Goal: Information Seeking & Learning: Learn about a topic

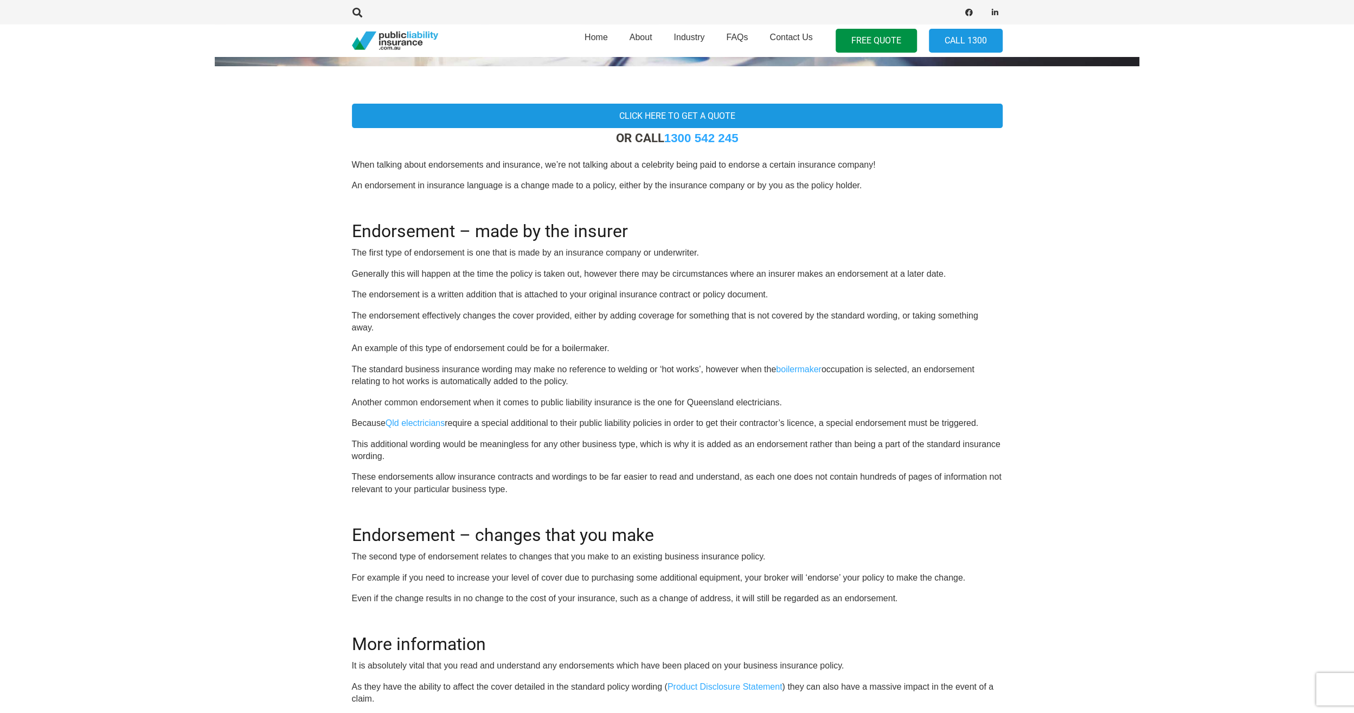
click at [629, 254] on p "The first type of endorsement is one that is made by an insurance company or un…" at bounding box center [677, 253] width 651 height 12
drag, startPoint x: 629, startPoint y: 254, endPoint x: 613, endPoint y: 272, distance: 24.2
click at [613, 272] on p "Generally this will happen at the time the policy is taken out, however there m…" at bounding box center [677, 274] width 651 height 12
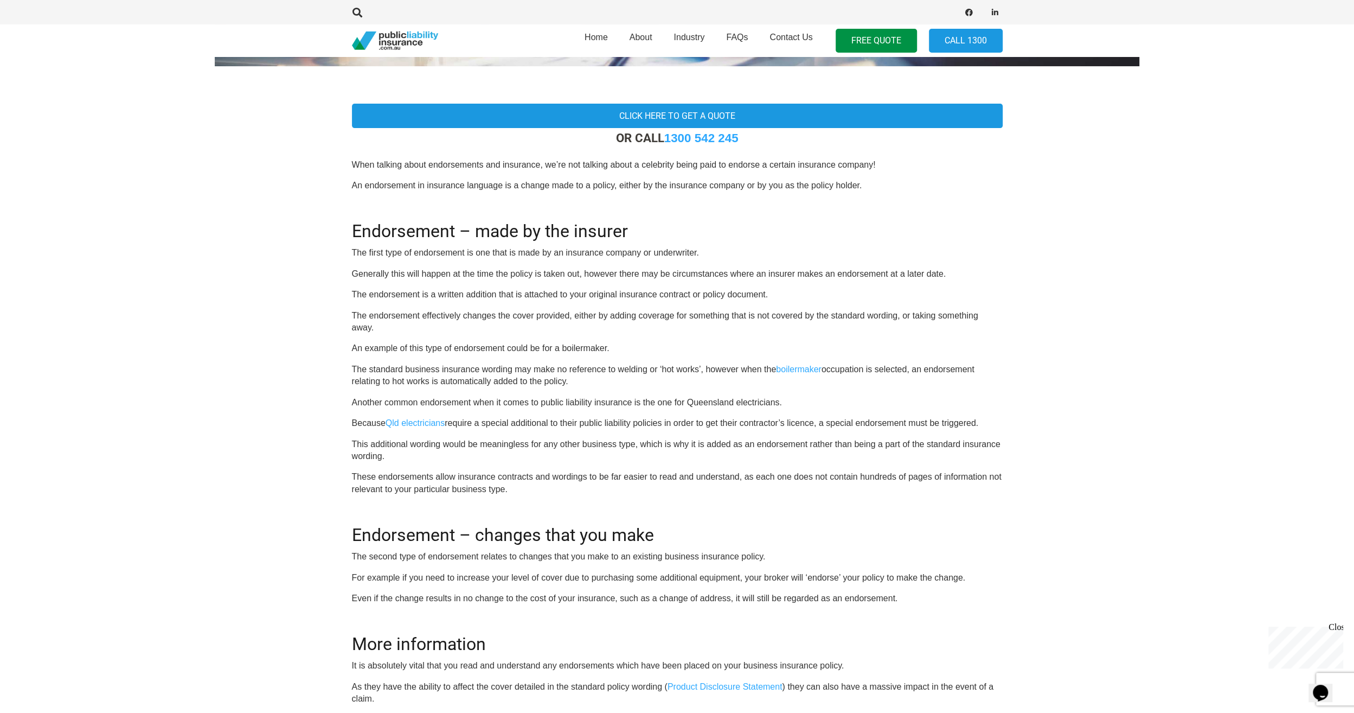
click at [613, 272] on p "Generally this will happen at the time the policy is taken out, however there m…" at bounding box center [677, 274] width 651 height 12
drag, startPoint x: 613, startPoint y: 272, endPoint x: 587, endPoint y: 293, distance: 33.5
click at [587, 293] on p "The endorsement is a written addition that is attached to your original insuran…" at bounding box center [677, 295] width 651 height 12
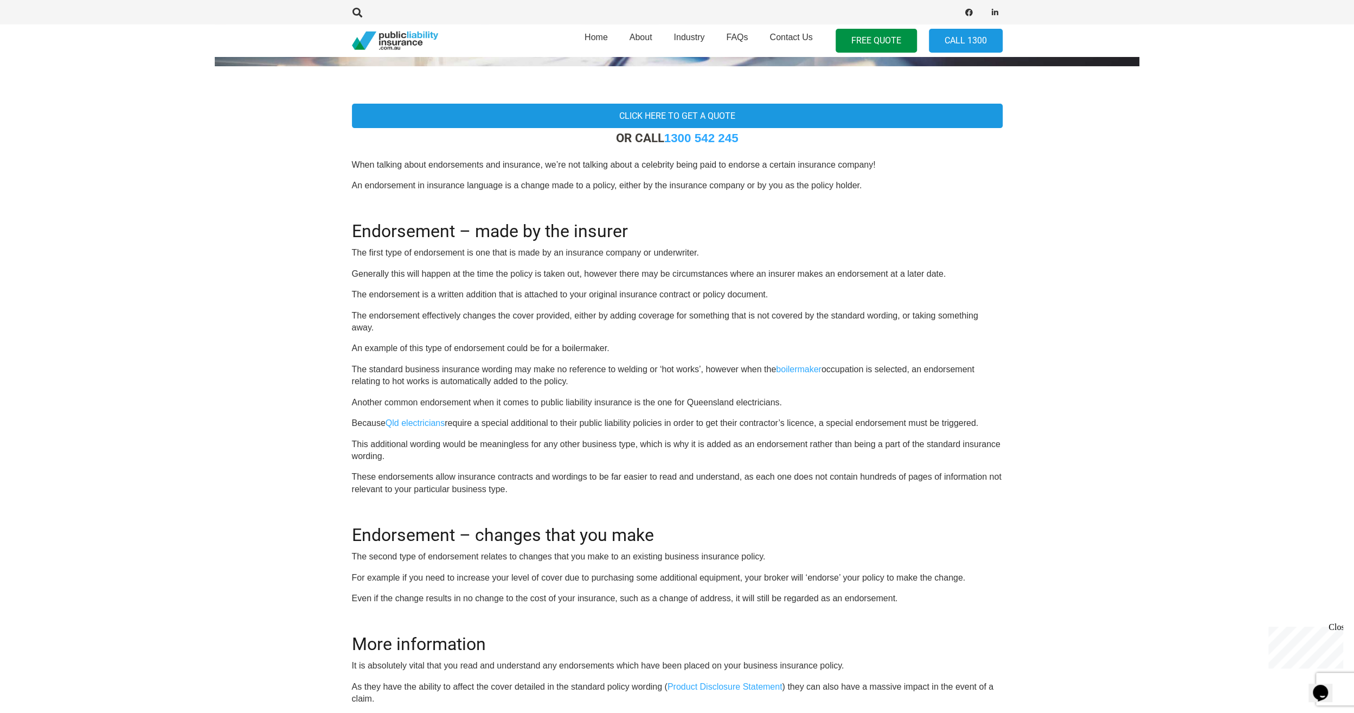
drag, startPoint x: 587, startPoint y: 293, endPoint x: 551, endPoint y: 310, distance: 39.3
click at [551, 310] on p "The endorsement effectively changes the cover provided, either by adding covera…" at bounding box center [677, 322] width 651 height 24
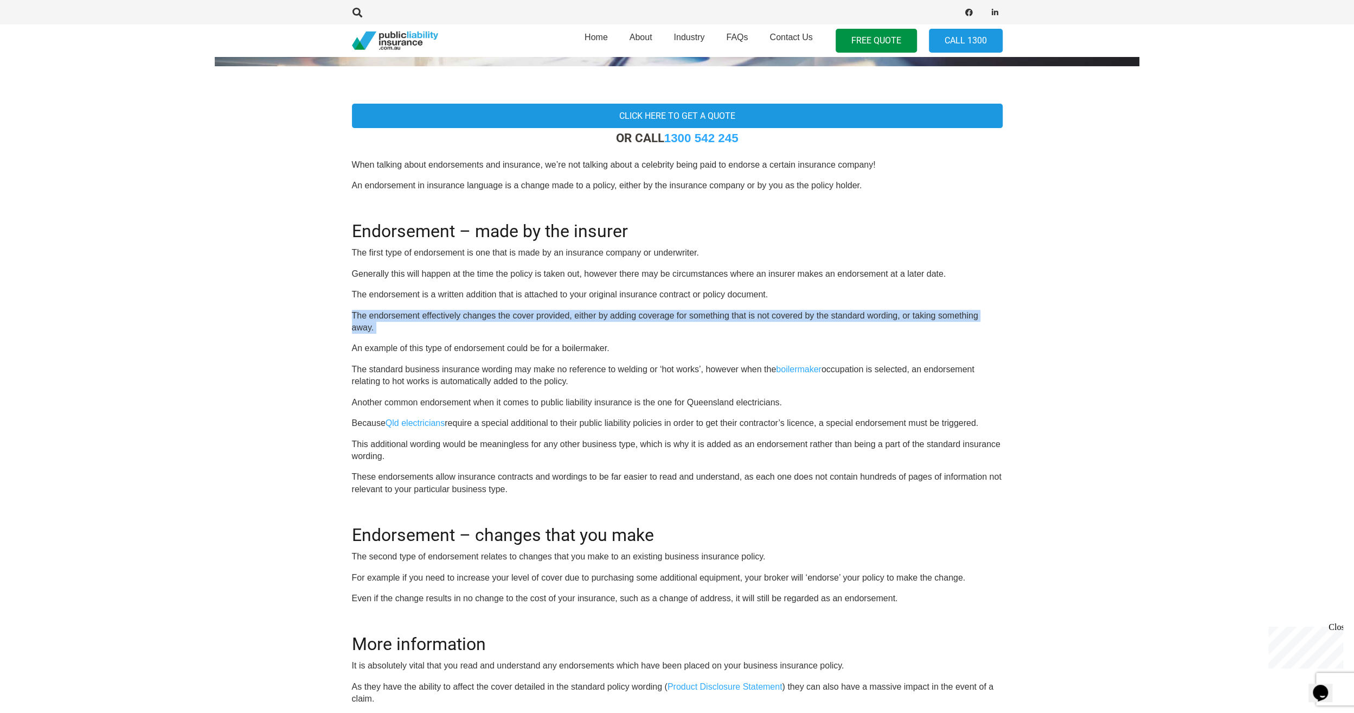
click at [551, 310] on p "The endorsement effectively changes the cover provided, either by adding covera…" at bounding box center [677, 322] width 651 height 24
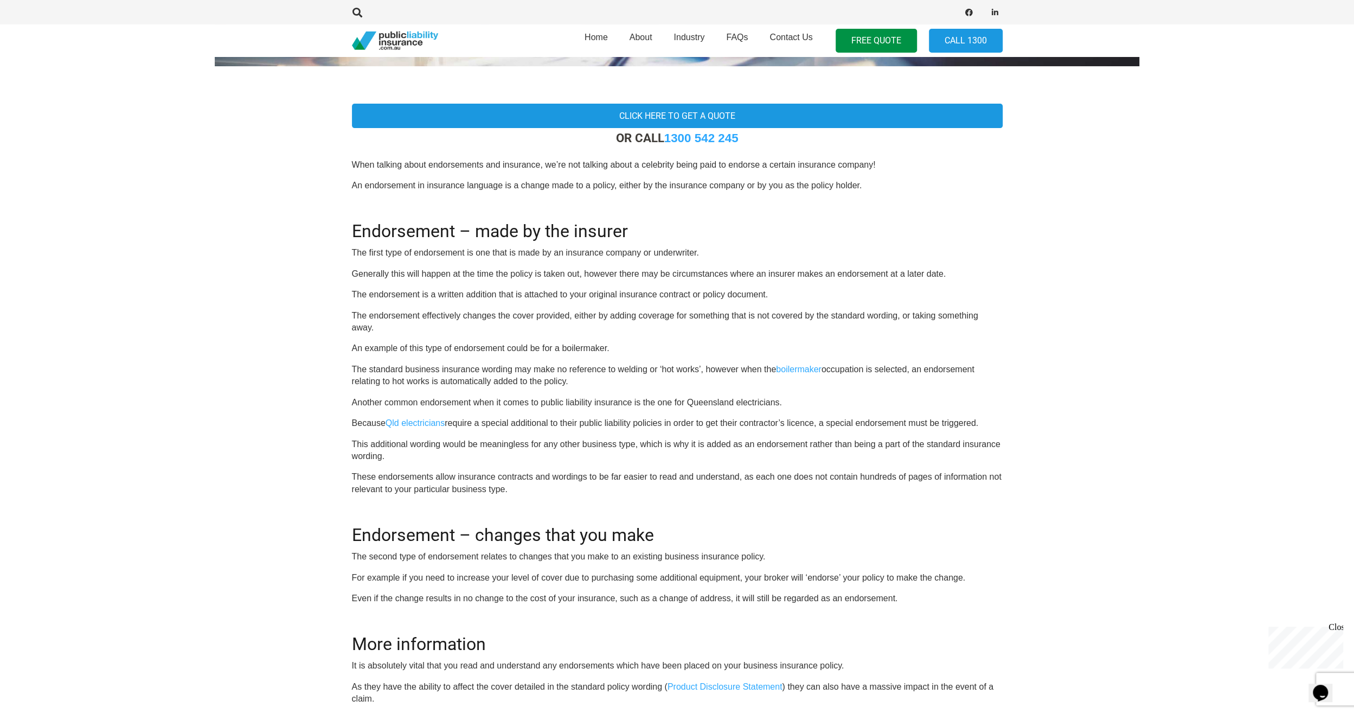
drag, startPoint x: 551, startPoint y: 310, endPoint x: 466, endPoint y: 342, distance: 90.5
click at [466, 342] on div "OR CALL [PHONE_NUMBER] When talking about endorsements and insurance, we’re not…" at bounding box center [677, 466] width 651 height 670
click at [466, 342] on p "An example of this type of endorsement could be for a boilermaker." at bounding box center [677, 348] width 651 height 12
click at [466, 342] on div "OR CALL [PHONE_NUMBER] When talking about endorsements and insurance, we’re not…" at bounding box center [677, 466] width 651 height 670
click at [572, 382] on p "The standard business insurance wording may make no reference to welding or ‘ho…" at bounding box center [677, 375] width 651 height 24
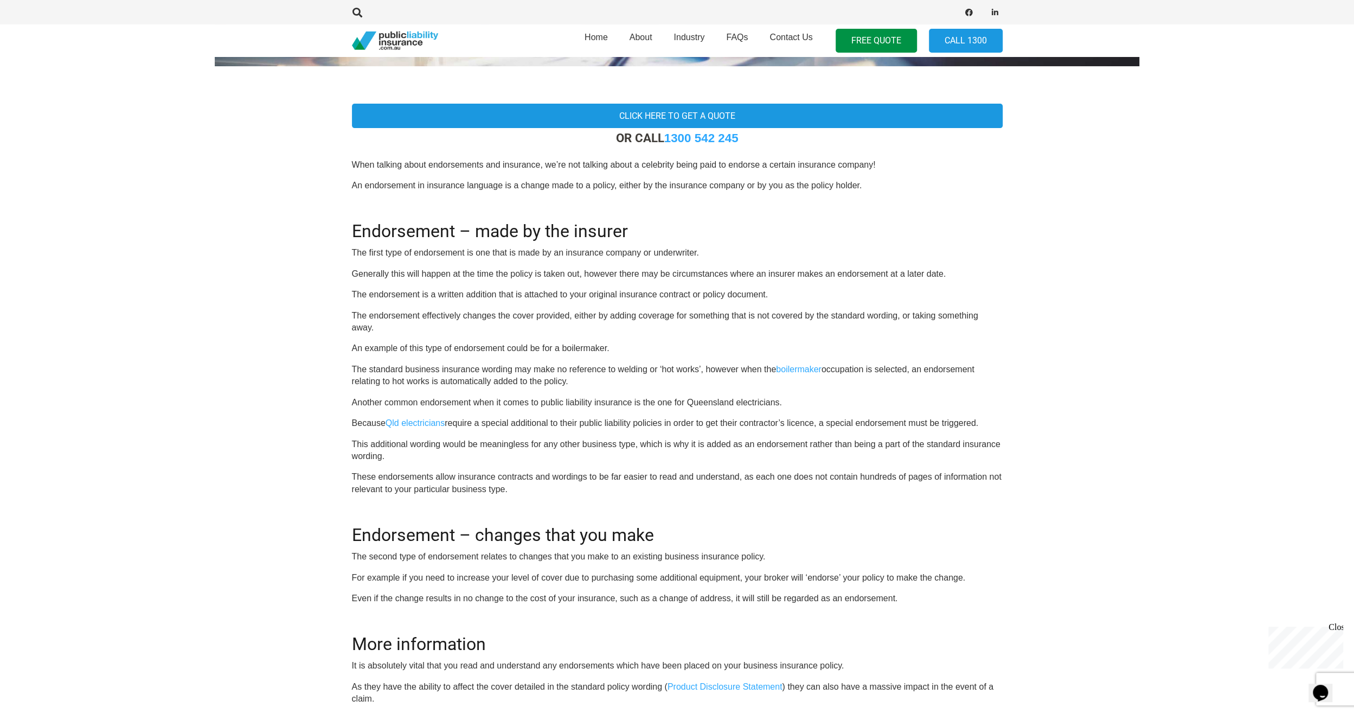
click at [572, 382] on p "The standard business insurance wording may make no reference to welding or ‘ho…" at bounding box center [677, 375] width 651 height 24
drag, startPoint x: 572, startPoint y: 382, endPoint x: 614, endPoint y: 402, distance: 46.6
click at [614, 402] on p "Another common endorsement when it comes to public liability insurance is the o…" at bounding box center [677, 402] width 651 height 12
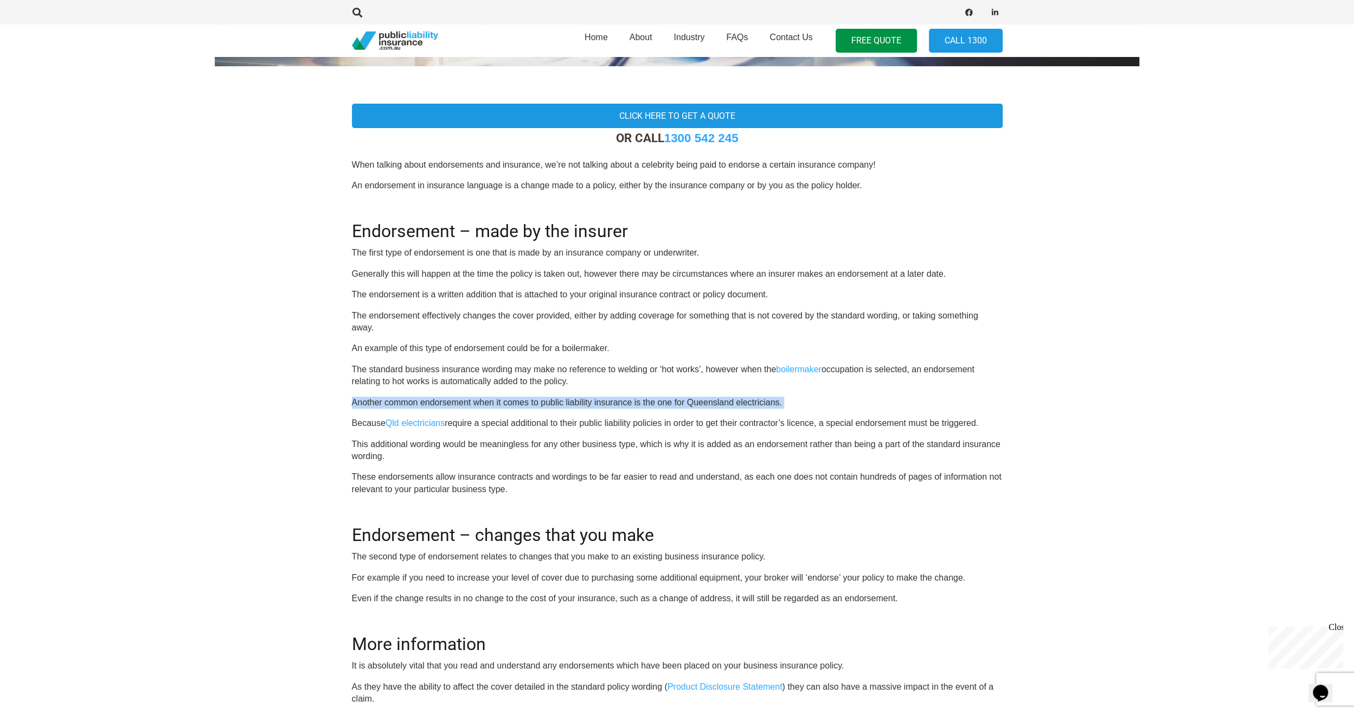
click at [614, 402] on p "Another common endorsement when it comes to public liability insurance is the o…" at bounding box center [677, 402] width 651 height 12
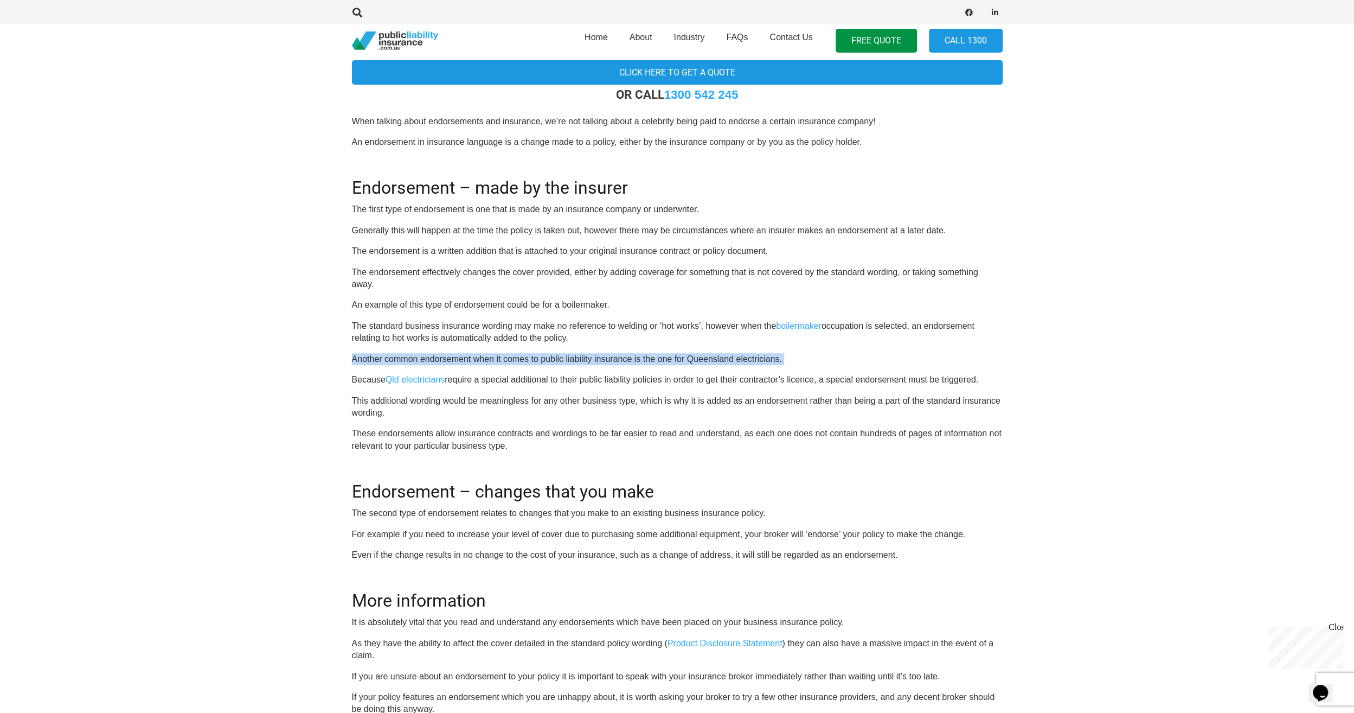
scroll to position [342, 0]
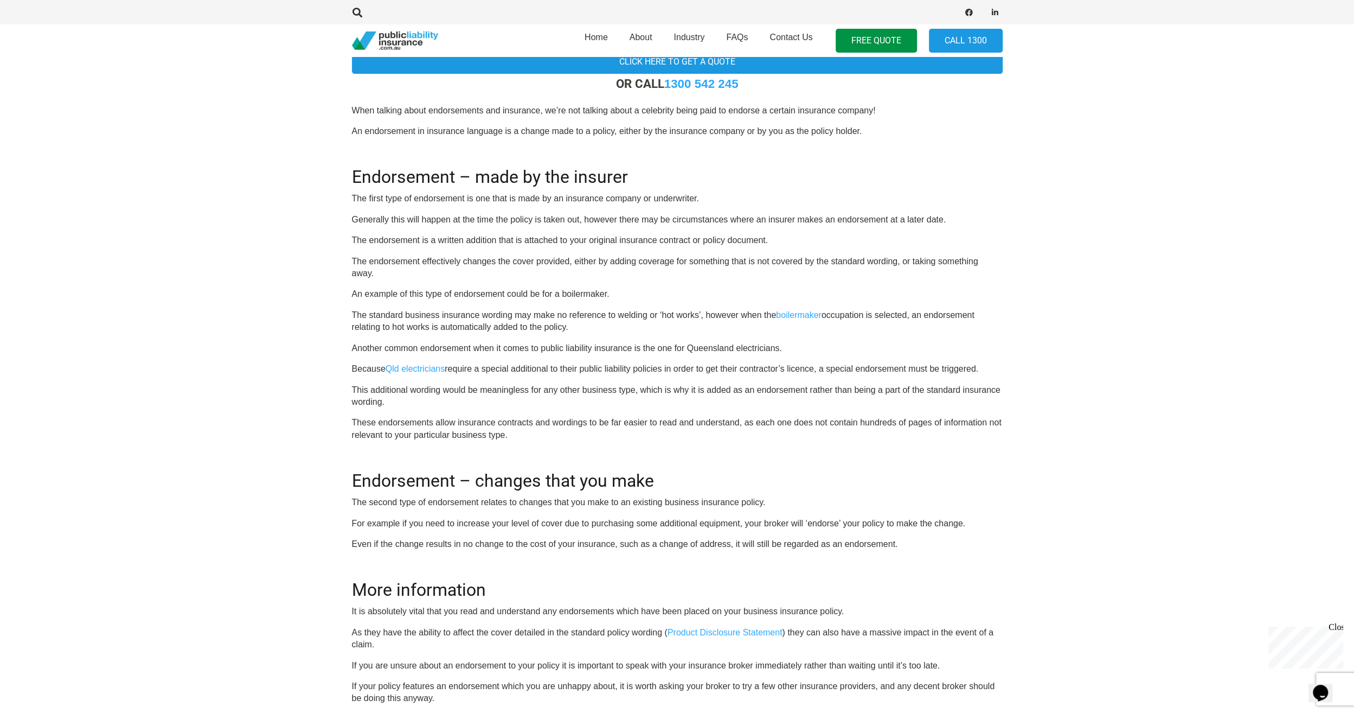
click at [493, 370] on p "Because Qld electricians require a special additional to their public liability…" at bounding box center [677, 369] width 651 height 12
click at [492, 370] on p "Because Qld electricians require a special additional to their public liability…" at bounding box center [677, 369] width 651 height 12
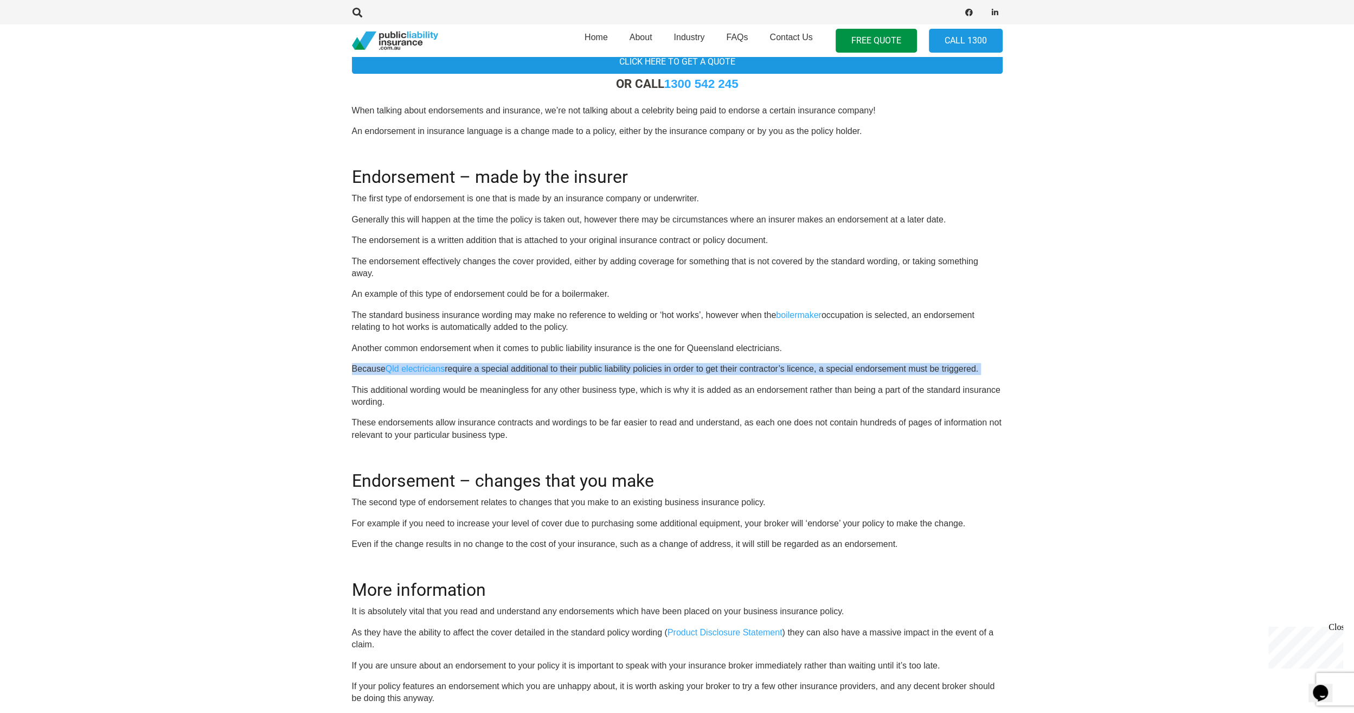
click at [492, 370] on p "Because Qld electricians require a special additional to their public liability…" at bounding box center [677, 369] width 651 height 12
drag, startPoint x: 492, startPoint y: 370, endPoint x: 582, endPoint y: 369, distance: 89.5
click at [582, 369] on p "Because Qld electricians require a special additional to their public liability…" at bounding box center [677, 369] width 651 height 12
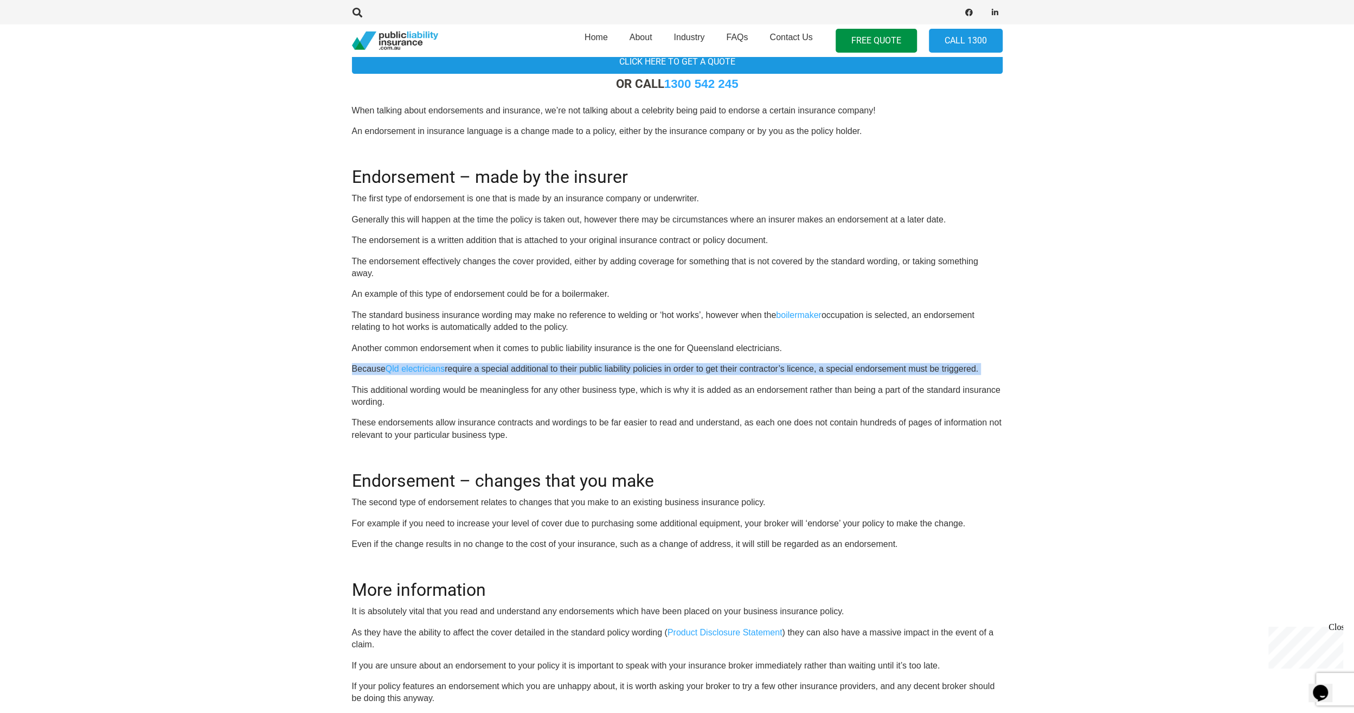
drag, startPoint x: 582, startPoint y: 369, endPoint x: 543, endPoint y: 368, distance: 38.5
click at [543, 368] on p "Because Qld electricians require a special additional to their public liability…" at bounding box center [677, 369] width 651 height 12
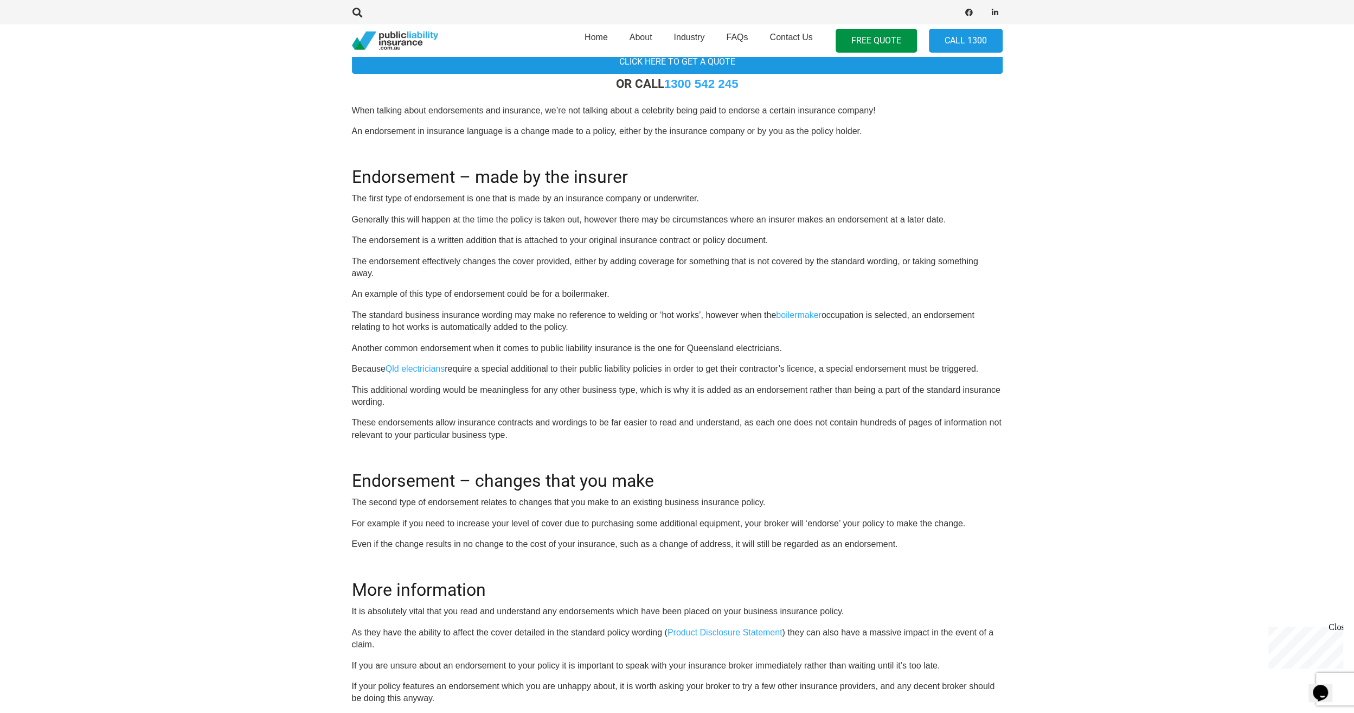
click at [548, 367] on p "Because Qld electricians require a special additional to their public liability…" at bounding box center [677, 369] width 651 height 12
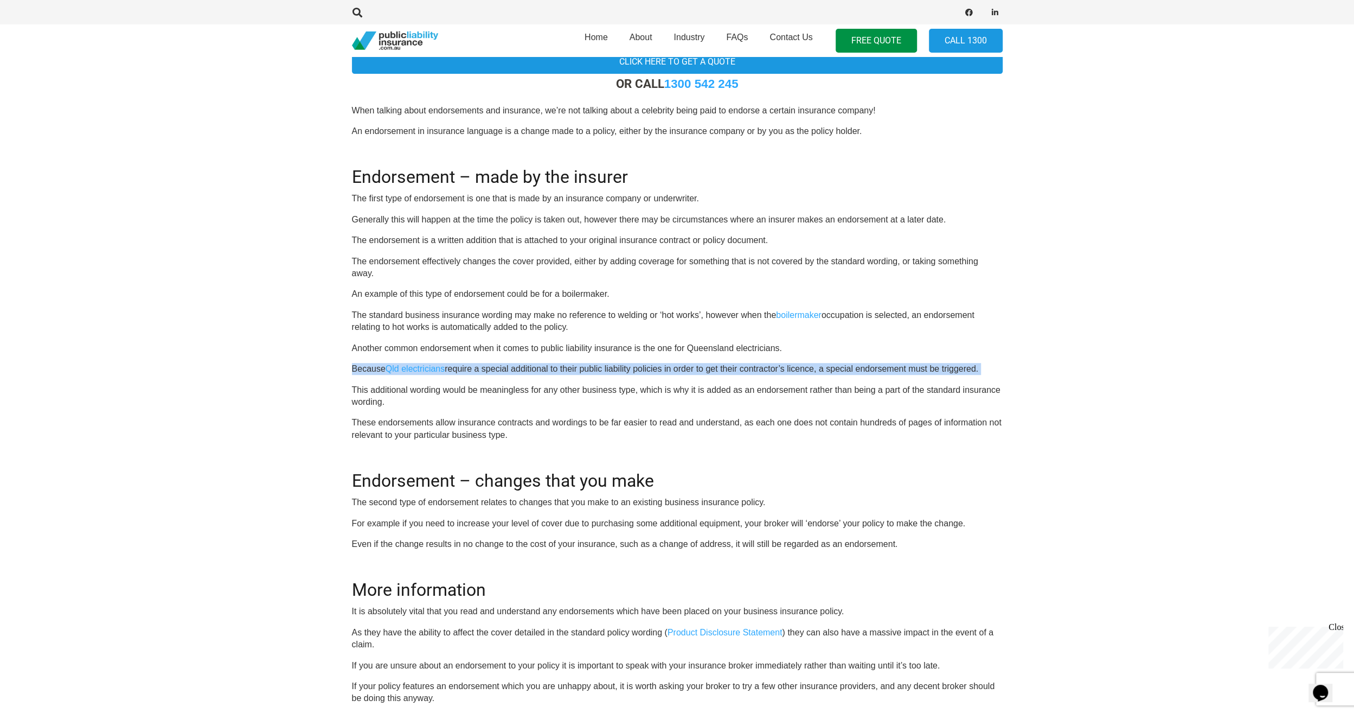
click at [548, 367] on p "Because Qld electricians require a special additional to their public liability…" at bounding box center [677, 369] width 651 height 12
drag, startPoint x: 548, startPoint y: 367, endPoint x: 569, endPoint y: 388, distance: 29.9
click at [569, 388] on p "This additional wording would be meaningless for any other business type, which…" at bounding box center [677, 396] width 651 height 24
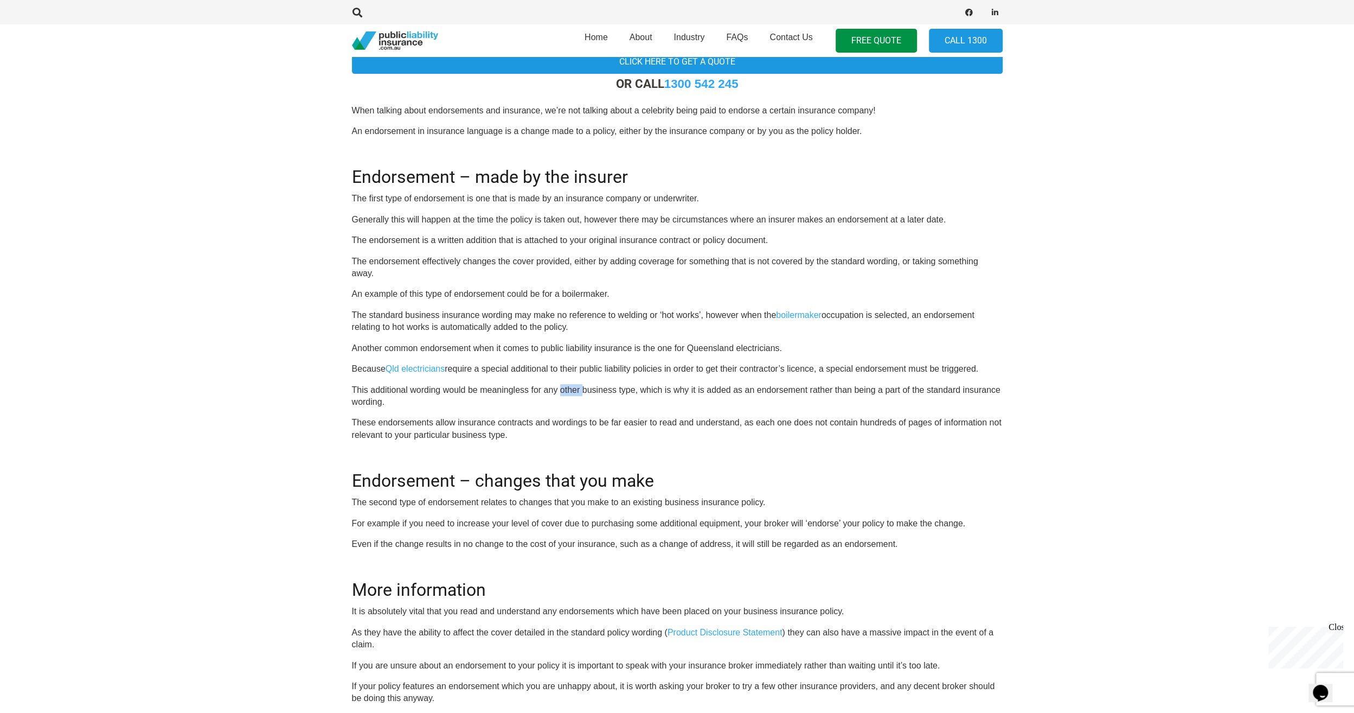
click at [569, 388] on p "This additional wording would be meaningless for any other business type, which…" at bounding box center [677, 396] width 651 height 24
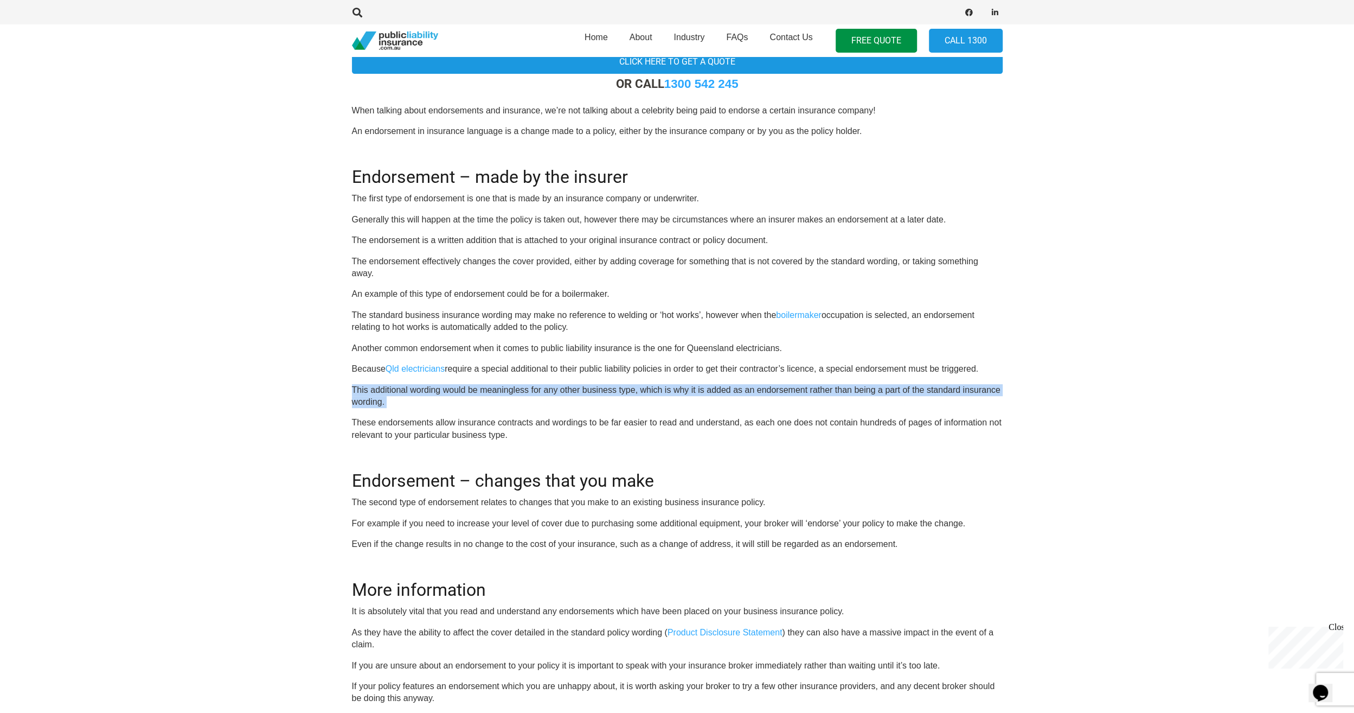
click at [569, 388] on p "This additional wording would be meaningless for any other business type, which…" at bounding box center [677, 396] width 651 height 24
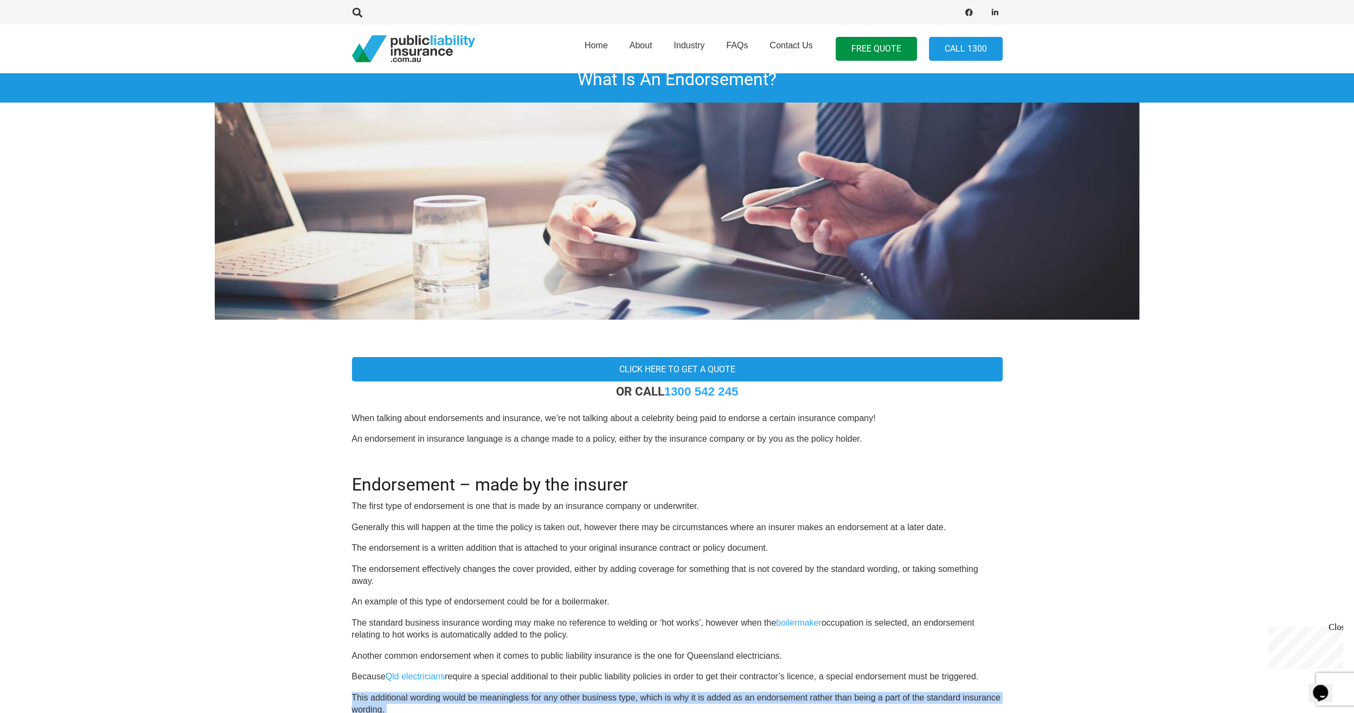
scroll to position [0, 0]
